Goal: Transaction & Acquisition: Purchase product/service

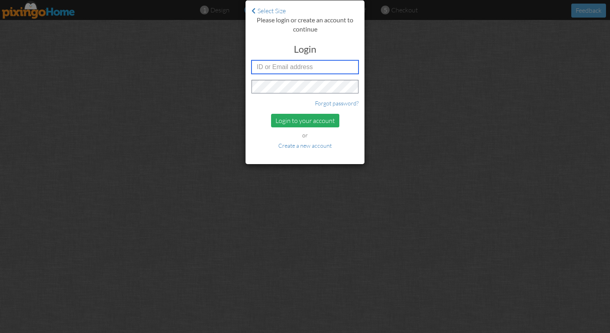
type input "[PERSON_NAME][EMAIL_ADDRESS][DOMAIN_NAME]"
click at [293, 119] on div "Login to your account" at bounding box center [305, 121] width 68 height 14
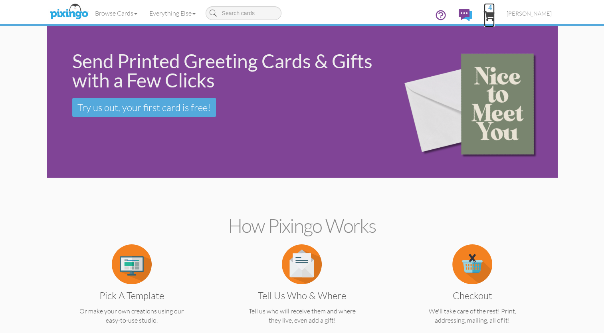
click at [495, 14] on span "4" at bounding box center [489, 16] width 11 height 10
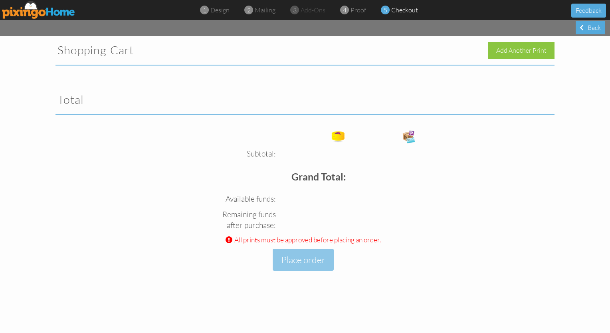
click at [27, 19] on div "1 design 2 mailing 3 add-ons 4 proof 5 checkout Feedback" at bounding box center [305, 10] width 610 height 20
click at [34, 17] on img at bounding box center [38, 10] width 73 height 18
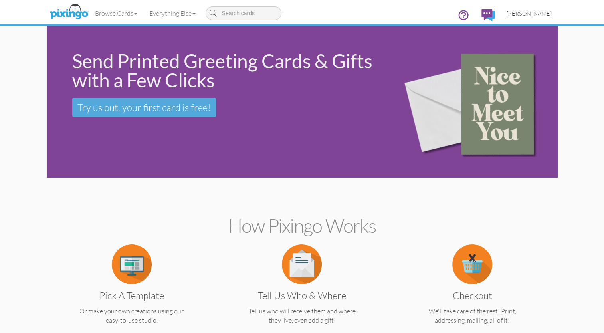
click at [521, 14] on span "[PERSON_NAME]" at bounding box center [529, 13] width 45 height 7
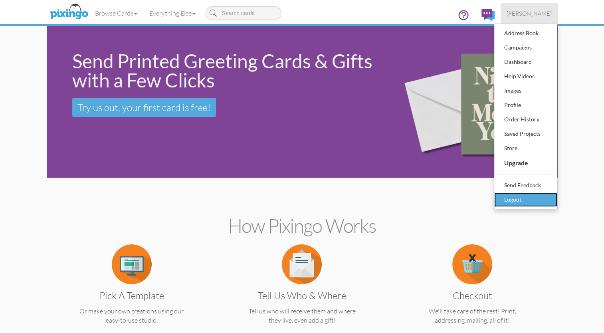
click at [511, 201] on div "Logout" at bounding box center [525, 200] width 47 height 12
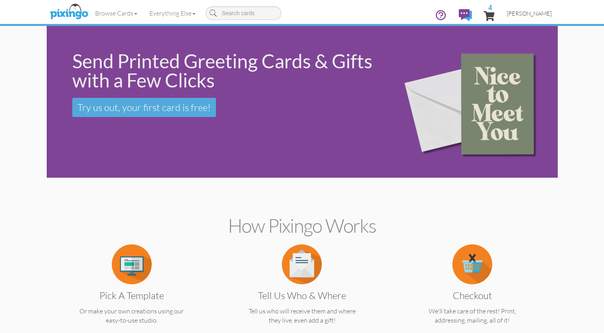
click at [525, 14] on span "[PERSON_NAME]" at bounding box center [529, 13] width 45 height 7
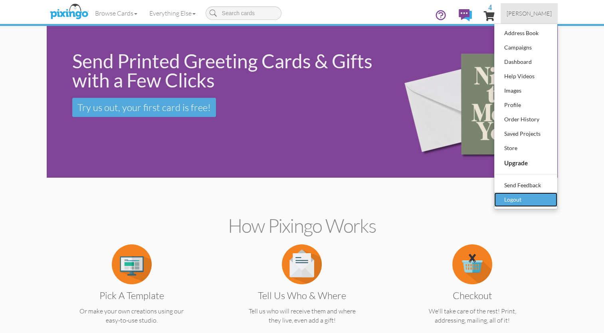
click at [510, 199] on div "Logout" at bounding box center [525, 200] width 47 height 12
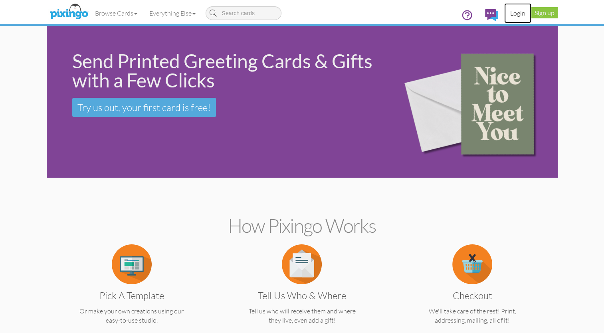
click at [518, 10] on link "Login" at bounding box center [517, 13] width 27 height 20
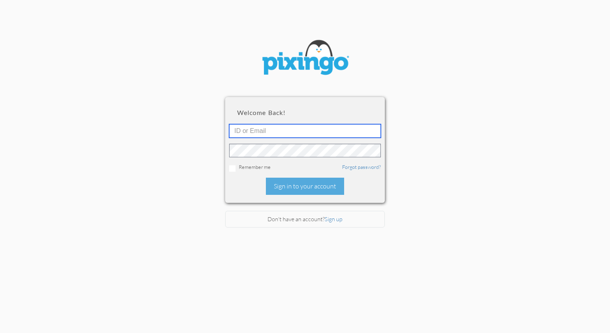
type input "[PERSON_NAME][EMAIL_ADDRESS][DOMAIN_NAME]"
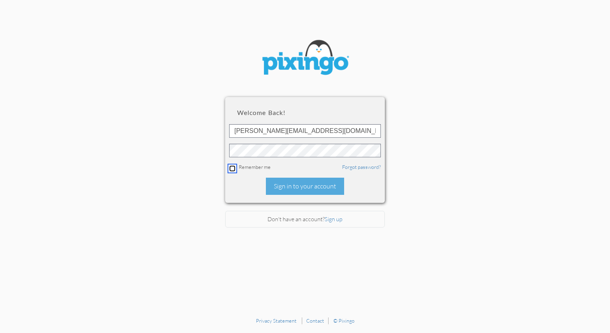
click at [232, 167] on input "checkbox" at bounding box center [232, 168] width 6 height 6
checkbox input "true"
click at [295, 186] on div "Sign in to your account" at bounding box center [305, 186] width 78 height 17
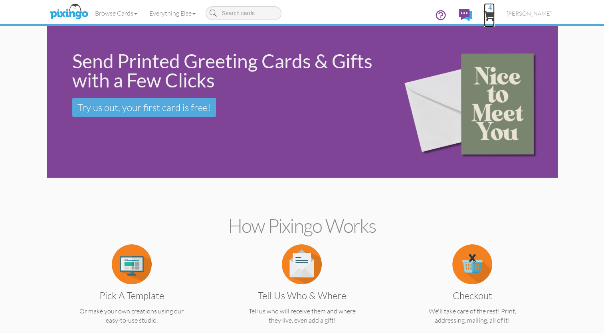
click at [495, 19] on span "4" at bounding box center [489, 16] width 11 height 10
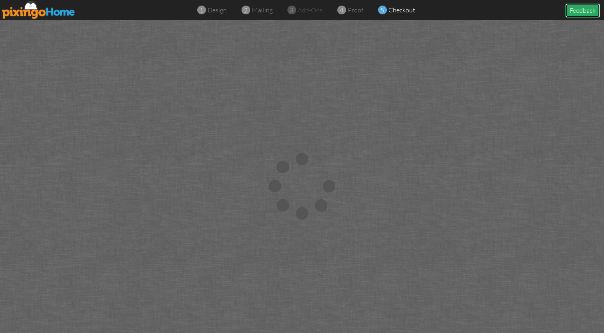
click at [576, 10] on button "Feedback" at bounding box center [582, 11] width 35 height 14
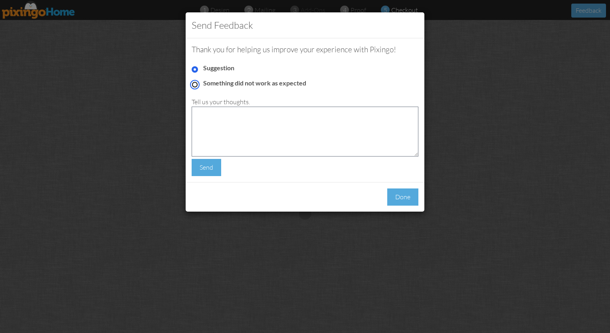
click at [194, 82] on input "Something did not work as expected" at bounding box center [195, 84] width 6 height 6
radio input "true"
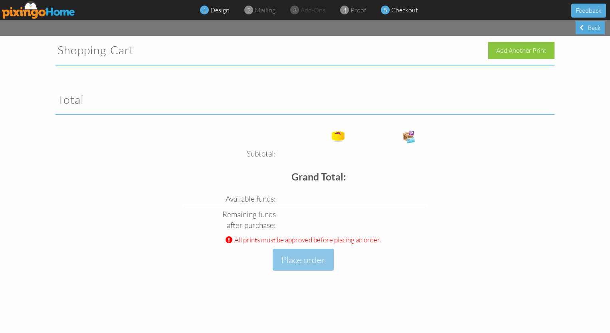
click at [216, 12] on span "design" at bounding box center [219, 10] width 19 height 8
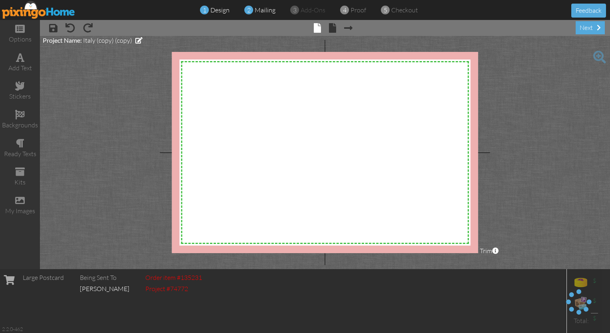
click at [256, 11] on span "mailing" at bounding box center [265, 10] width 21 height 8
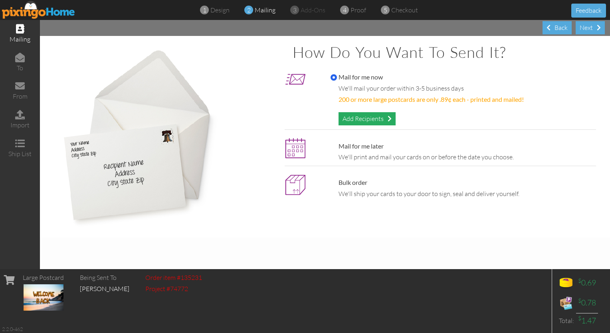
click at [373, 117] on div "Add Recipients" at bounding box center [367, 118] width 57 height 13
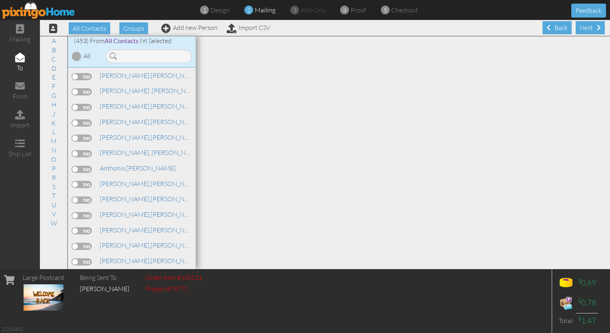
scroll to position [62, 0]
click at [313, 11] on span "add-ons" at bounding box center [313, 10] width 25 height 8
click at [351, 12] on span "proof" at bounding box center [359, 10] width 16 height 8
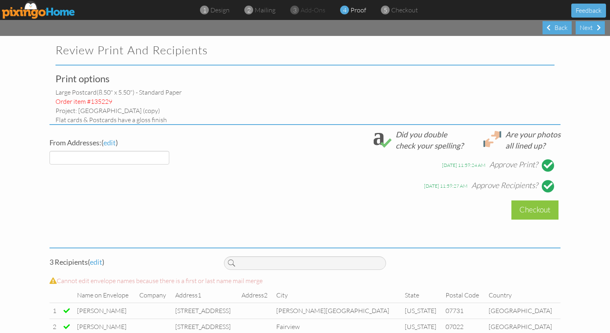
select select "object:3133"
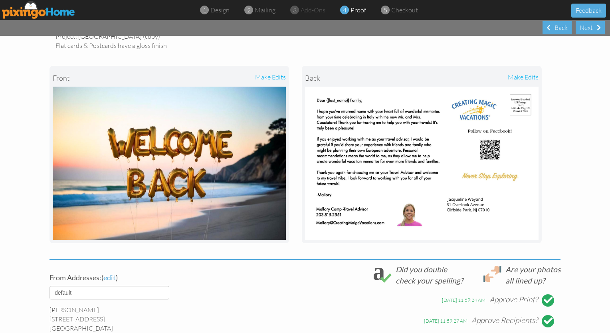
scroll to position [242, 0]
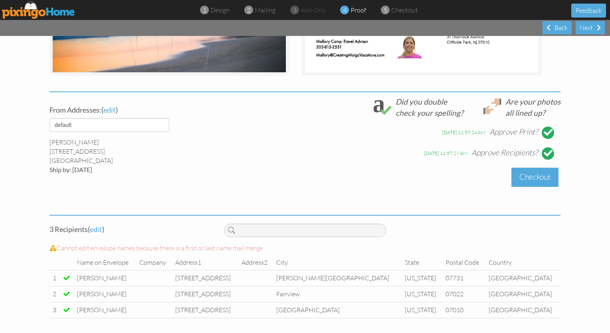
click at [533, 179] on div "Checkout" at bounding box center [534, 177] width 47 height 19
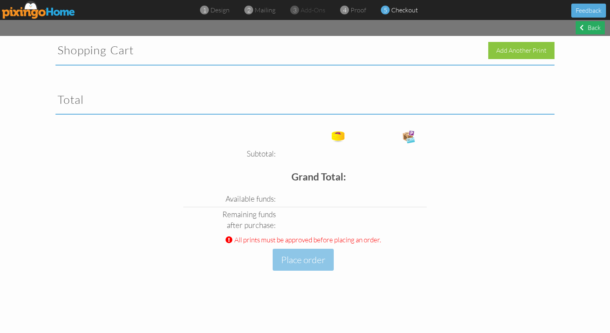
click at [578, 26] on div "Back" at bounding box center [590, 27] width 29 height 13
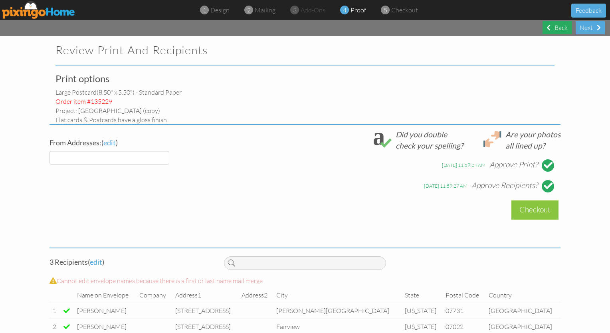
select select "object:3185"
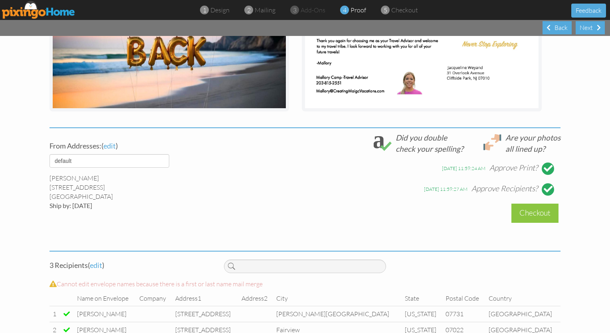
scroll to position [242, 0]
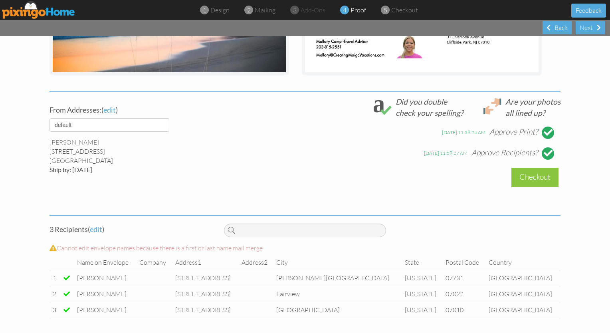
click at [547, 130] on div at bounding box center [548, 132] width 9 height 9
click at [544, 155] on div at bounding box center [548, 153] width 9 height 9
click at [97, 229] on span "edit" at bounding box center [96, 229] width 12 height 9
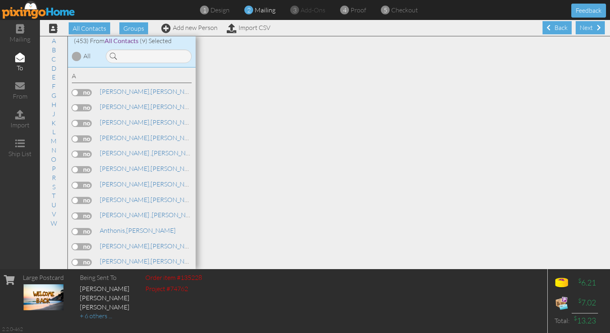
click at [129, 41] on span "All Contacts" at bounding box center [122, 41] width 34 height 8
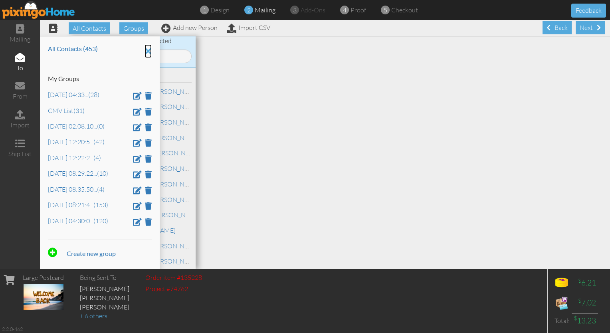
click at [147, 52] on icon at bounding box center [148, 51] width 7 height 14
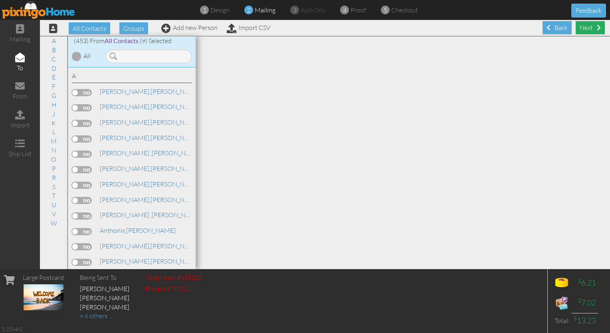
click at [584, 28] on div "Next" at bounding box center [590, 27] width 29 height 13
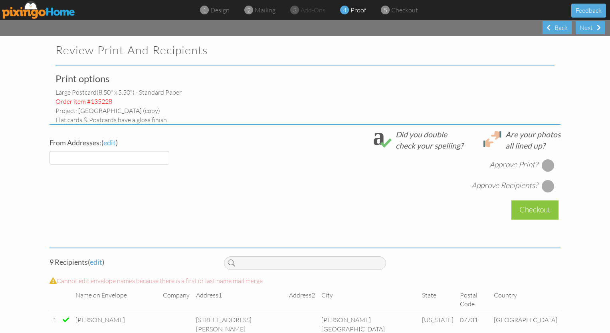
select select "object:4322"
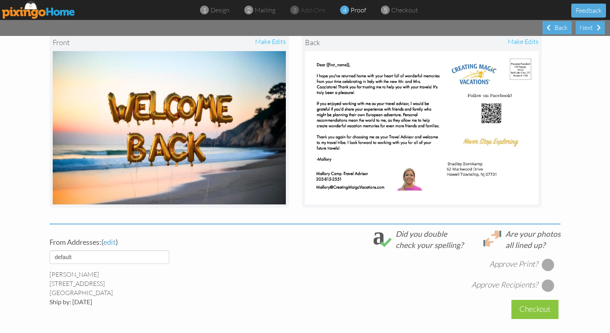
scroll to position [110, 0]
click at [542, 266] on div at bounding box center [548, 264] width 13 height 13
click at [546, 283] on div at bounding box center [548, 285] width 13 height 13
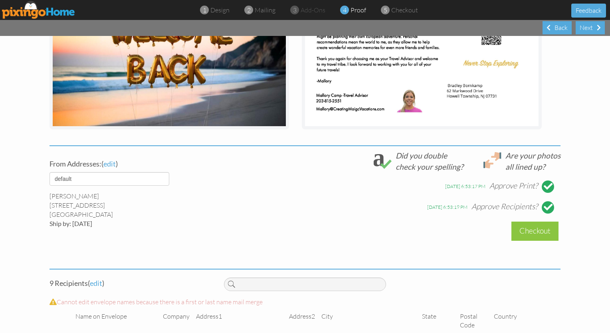
scroll to position [188, 0]
click at [532, 233] on div "Checkout" at bounding box center [534, 230] width 47 height 19
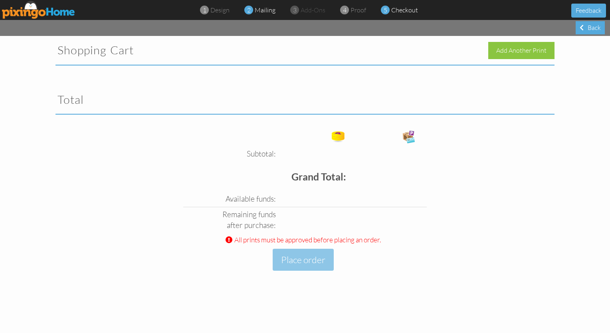
click at [253, 10] on div "2 mailing" at bounding box center [262, 10] width 27 height 9
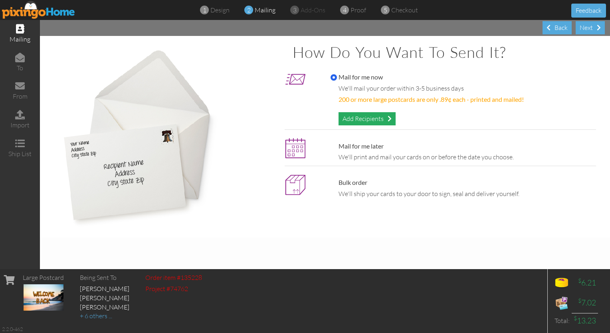
click at [360, 119] on div "Add Recipients" at bounding box center [367, 118] width 57 height 13
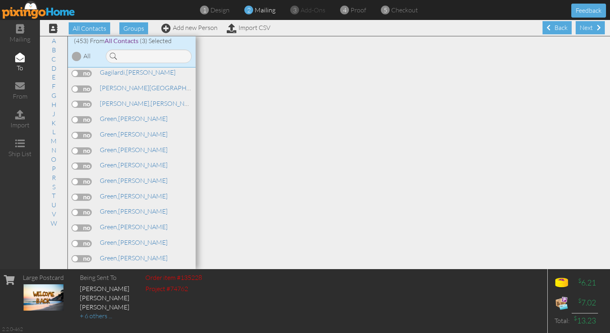
scroll to position [2714, 0]
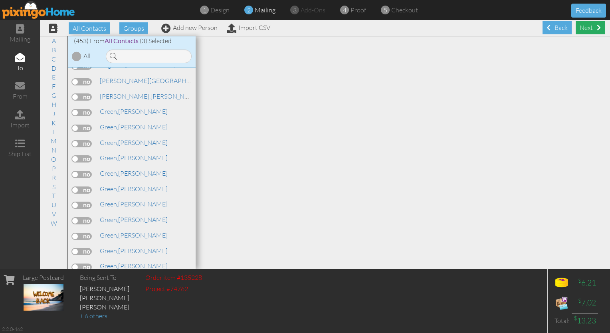
click at [588, 32] on div "Next" at bounding box center [590, 27] width 29 height 13
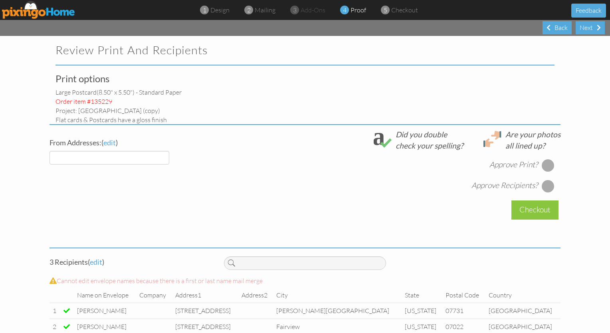
click at [545, 164] on div at bounding box center [548, 165] width 13 height 13
click at [544, 166] on div at bounding box center [548, 165] width 13 height 13
click at [548, 164] on div at bounding box center [548, 165] width 13 height 13
click at [547, 165] on div at bounding box center [548, 165] width 13 height 13
click at [546, 187] on div at bounding box center [548, 186] width 13 height 13
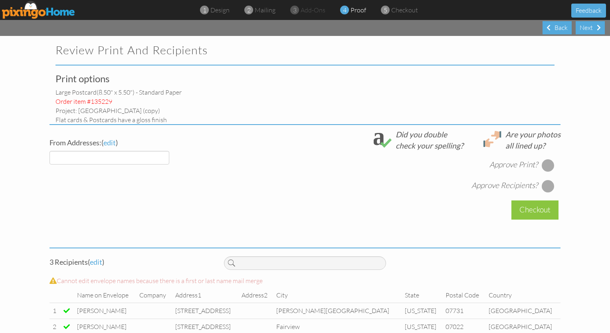
scroll to position [33, 0]
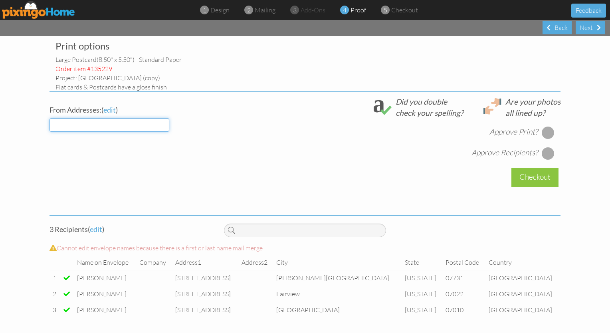
click at [144, 119] on select at bounding box center [110, 125] width 120 height 14
click at [133, 125] on select at bounding box center [110, 125] width 120 height 14
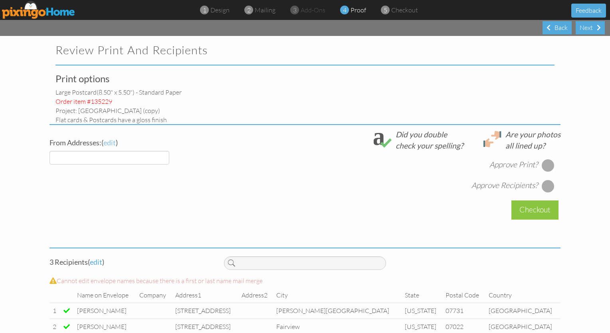
click at [107, 141] on span "edit" at bounding box center [109, 142] width 12 height 9
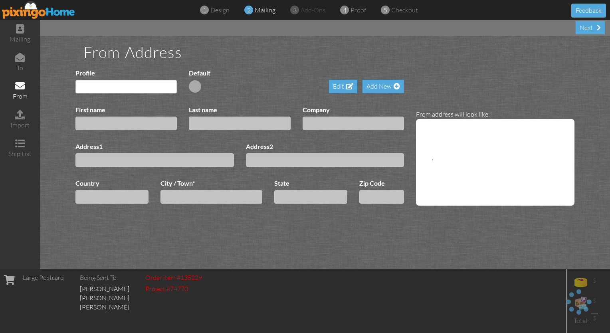
click at [260, 9] on span "mailing" at bounding box center [265, 10] width 21 height 8
click at [266, 10] on span "mailing" at bounding box center [265, 10] width 21 height 8
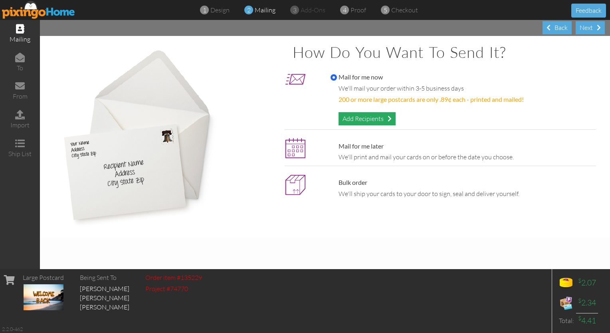
click at [366, 121] on div "Add Recipients" at bounding box center [367, 118] width 57 height 13
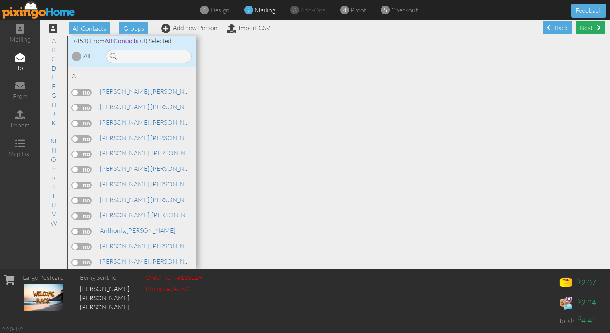
click at [587, 22] on div "Next" at bounding box center [590, 27] width 29 height 13
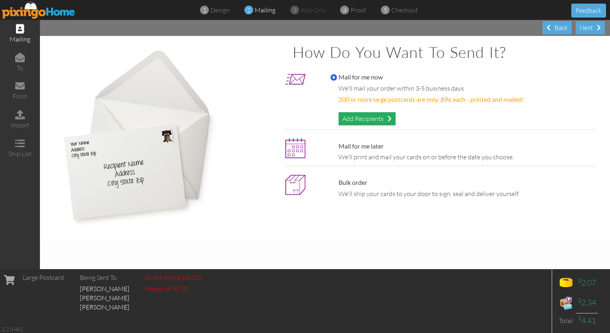
click at [379, 117] on div "Add Recipients" at bounding box center [367, 118] width 57 height 13
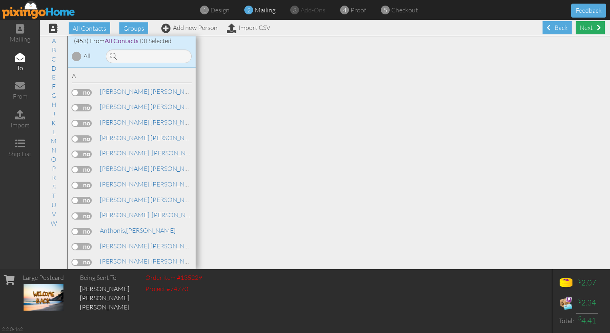
click at [588, 29] on div "Next" at bounding box center [590, 27] width 29 height 13
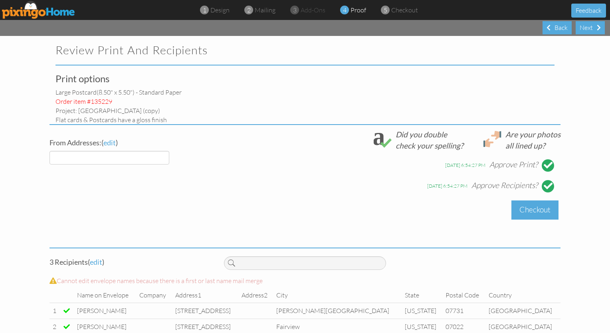
click at [525, 210] on div "Checkout" at bounding box center [534, 209] width 47 height 19
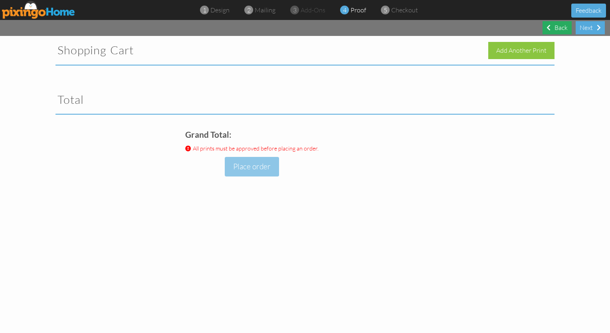
click at [552, 25] on div "Back" at bounding box center [557, 27] width 29 height 13
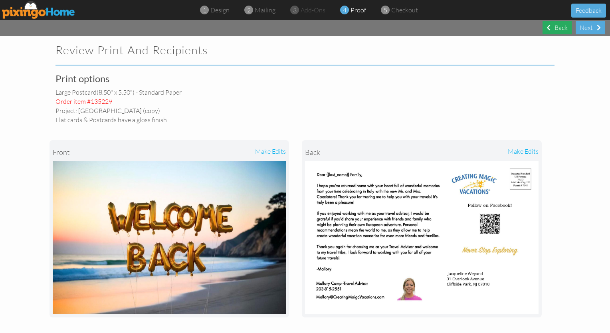
select select "object:7986"
click at [548, 31] on span at bounding box center [549, 27] width 4 height 6
click at [559, 25] on div "Back" at bounding box center [557, 27] width 29 height 13
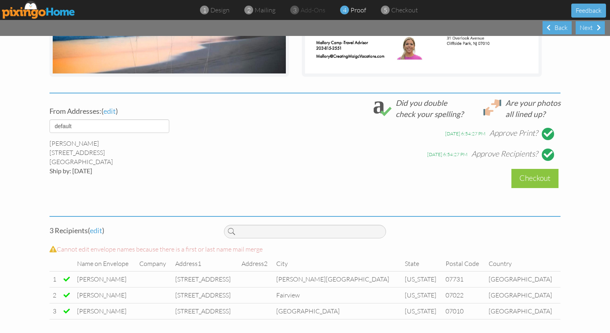
scroll to position [242, 0]
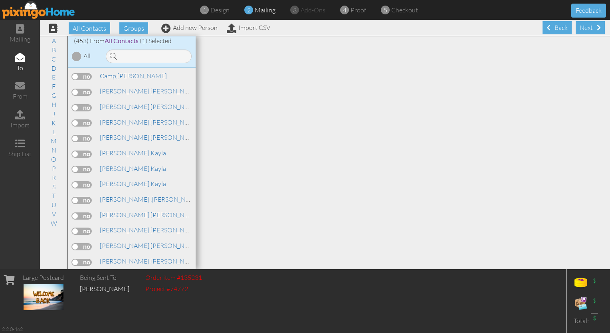
scroll to position [1501, 0]
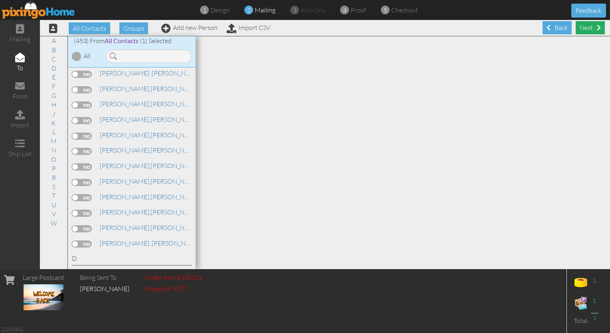
click at [588, 31] on div "Next" at bounding box center [590, 27] width 29 height 13
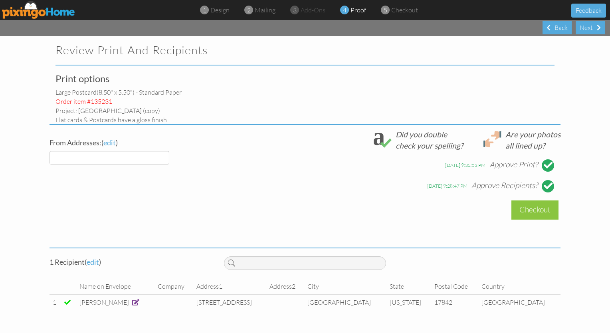
select select "object:9101"
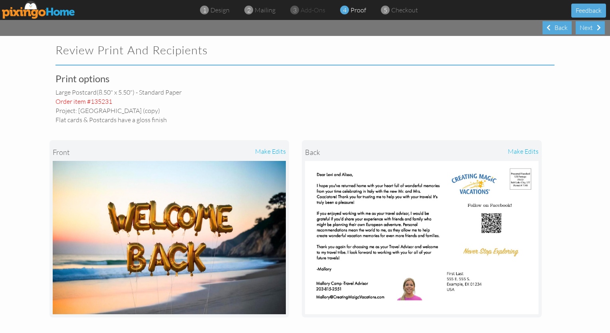
scroll to position [201, 0]
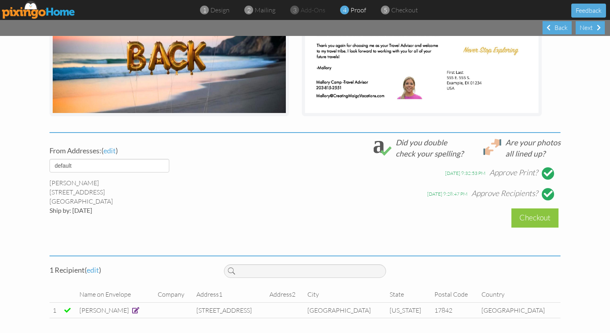
click at [546, 174] on div at bounding box center [548, 173] width 9 height 9
click at [544, 190] on div at bounding box center [548, 194] width 9 height 9
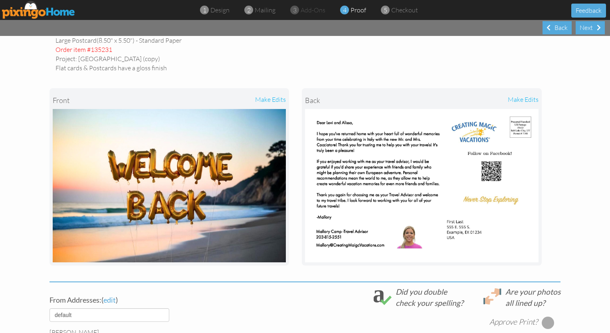
scroll to position [52, 0]
click at [567, 28] on div "Back" at bounding box center [557, 27] width 29 height 13
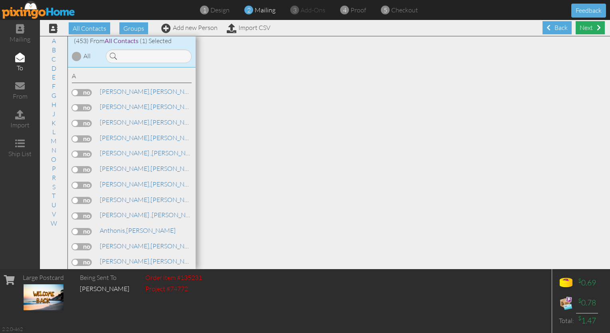
click at [591, 29] on div "Next" at bounding box center [590, 27] width 29 height 13
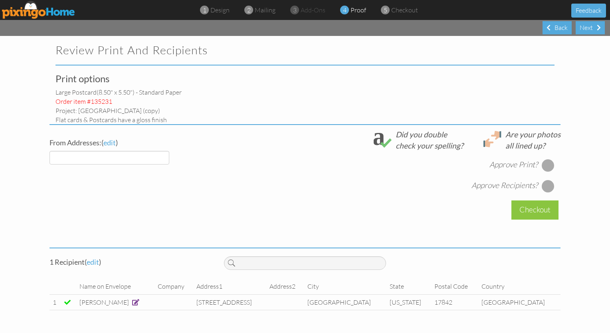
select select "object:10198"
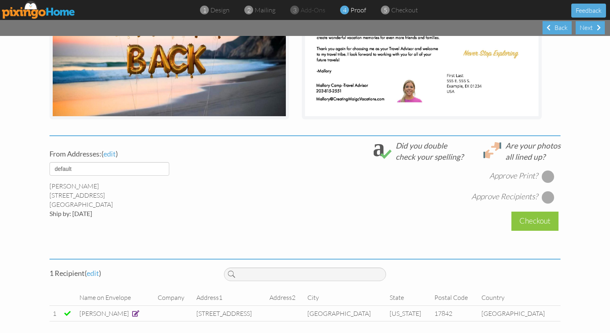
scroll to position [201, 0]
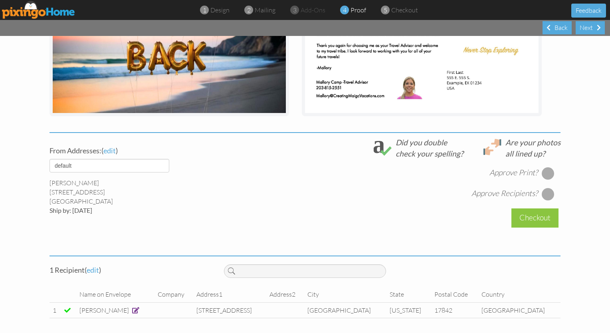
click at [546, 169] on div at bounding box center [548, 173] width 13 height 13
click at [544, 190] on div at bounding box center [548, 194] width 13 height 13
click at [532, 220] on div "Checkout" at bounding box center [534, 217] width 47 height 19
